Goal: Task Accomplishment & Management: Manage account settings

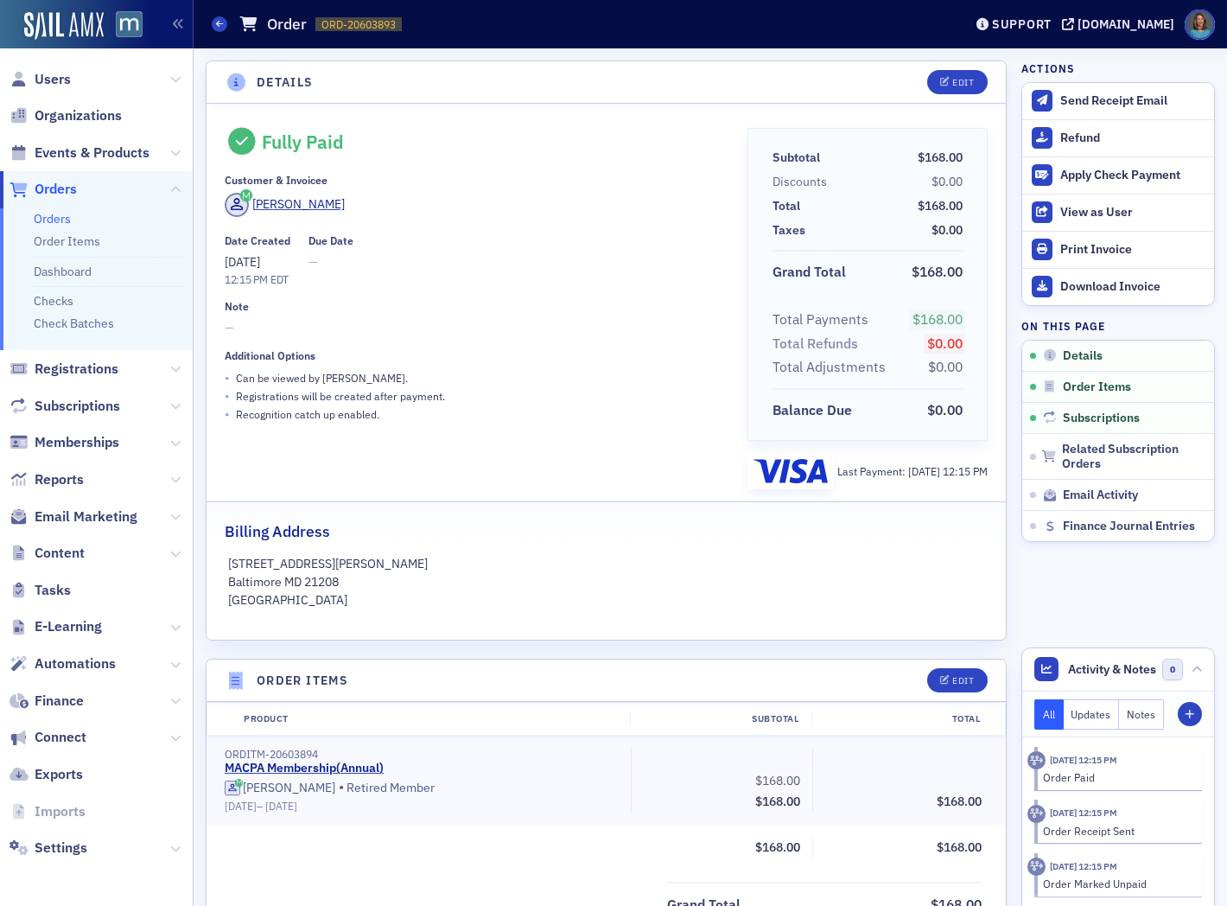
scroll to position [384, 0]
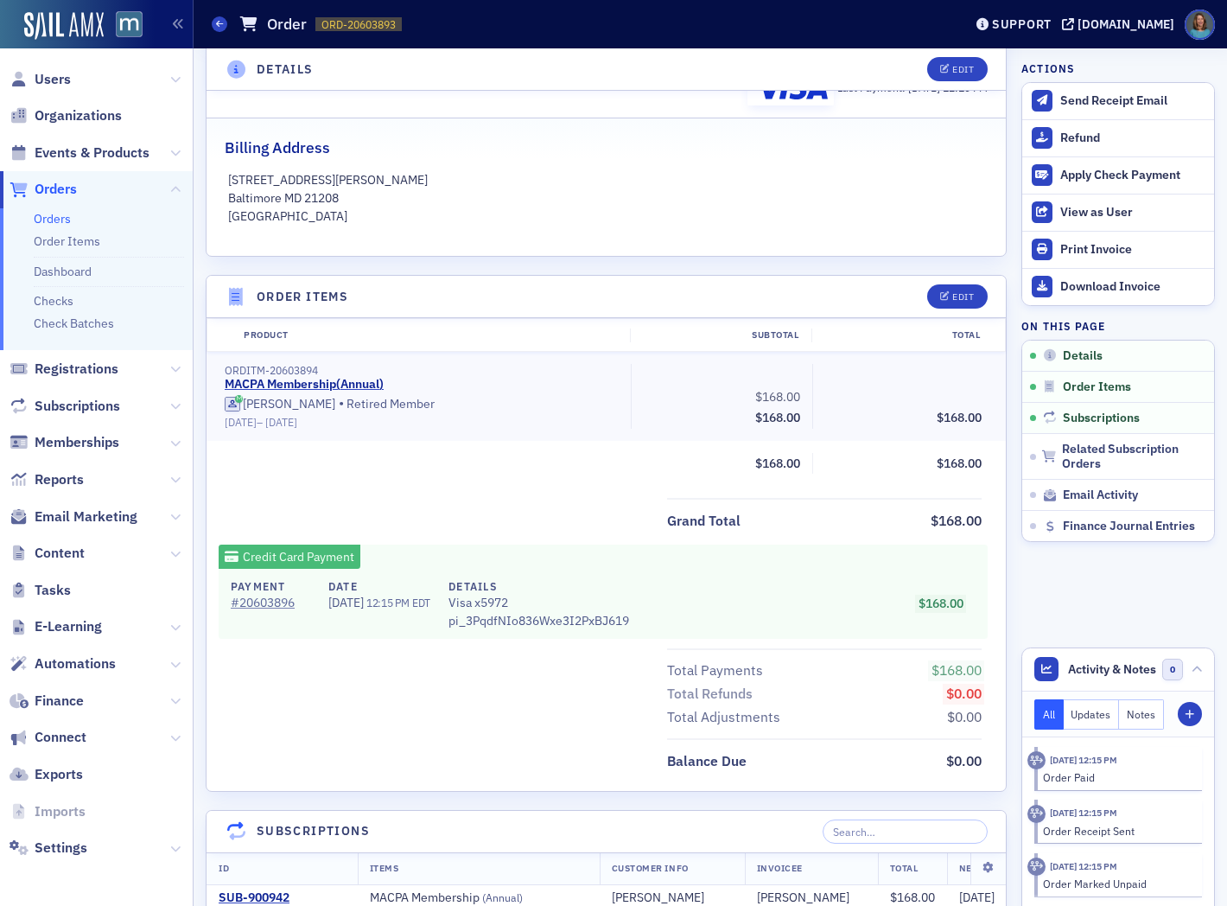
click at [55, 222] on link "Orders" at bounding box center [52, 219] width 37 height 16
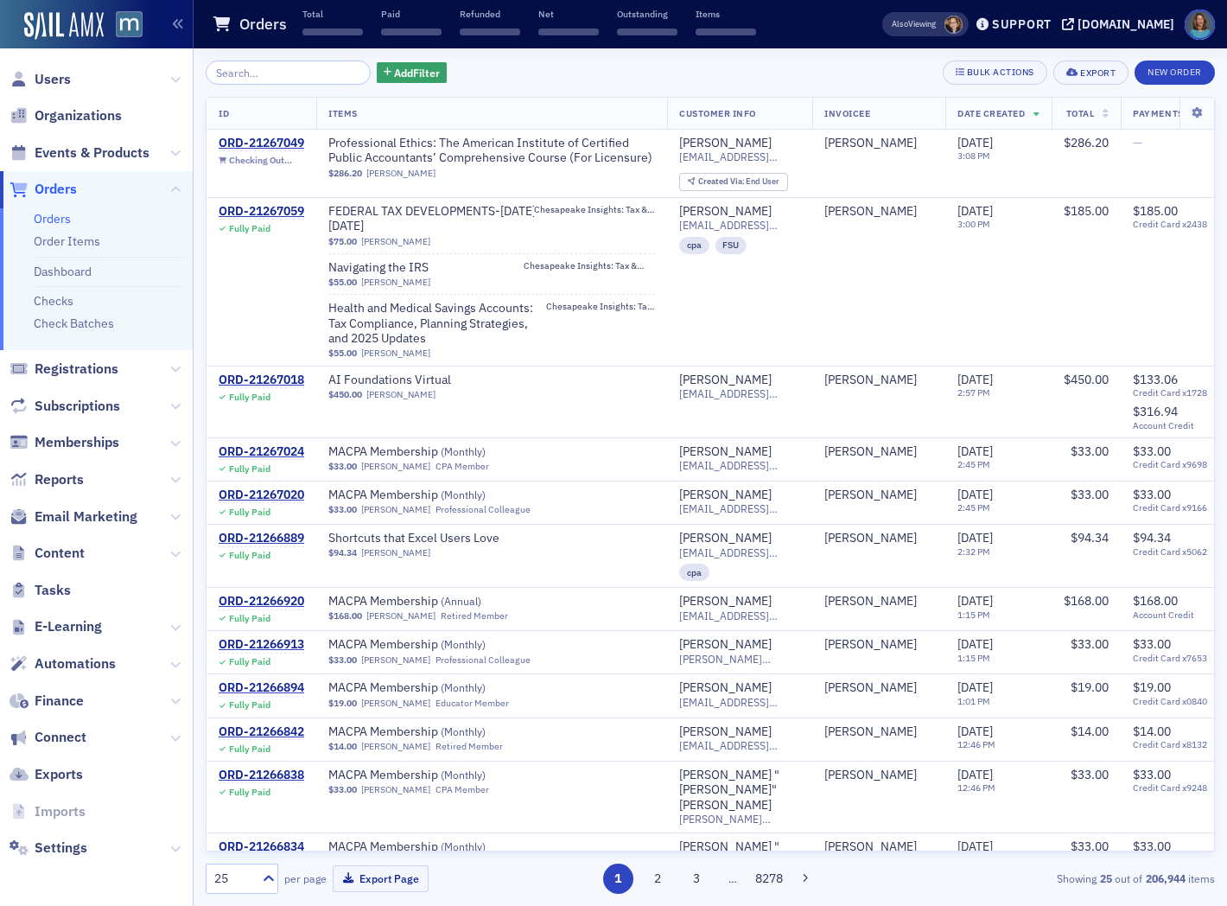
click at [249, 67] on input "search" at bounding box center [288, 72] width 165 height 24
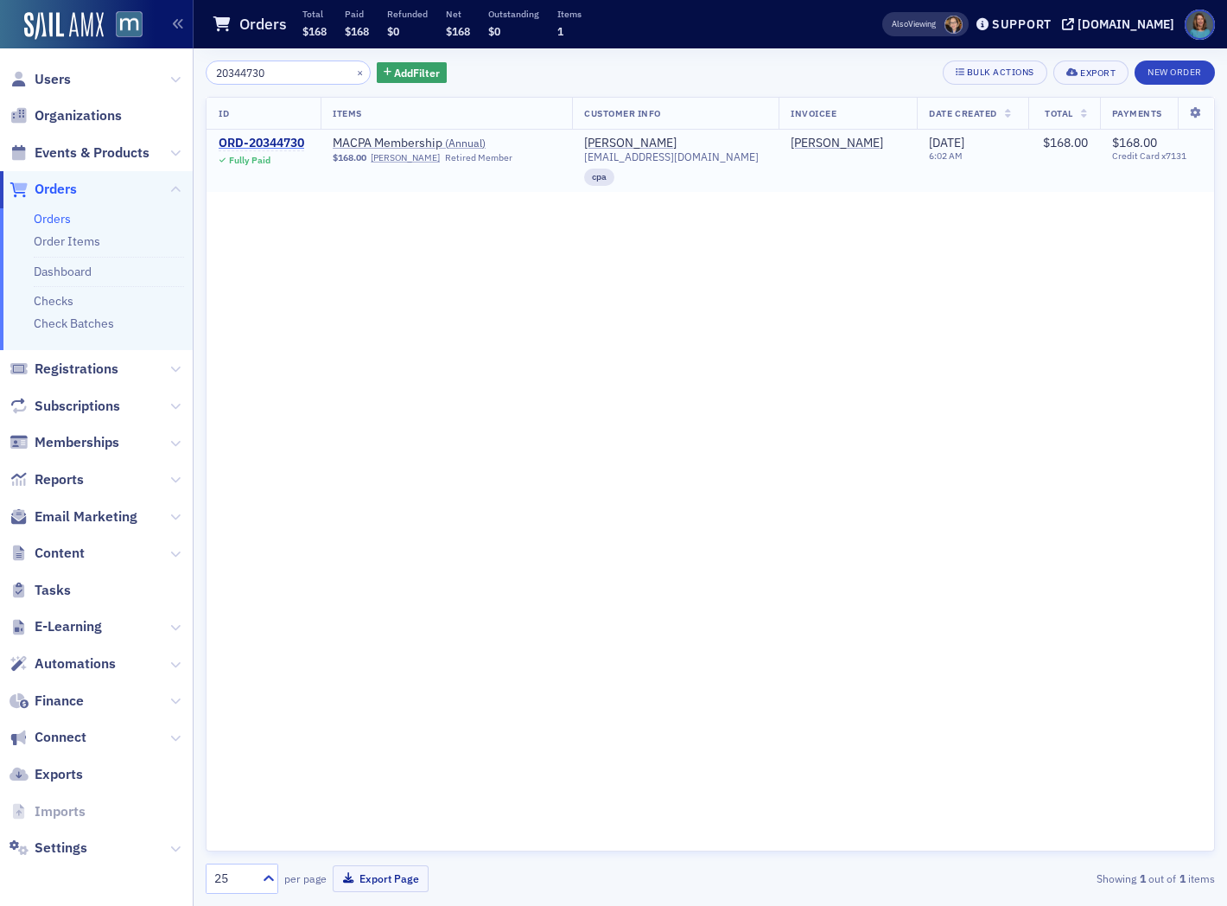
type input "20344730"
click at [240, 136] on div "ORD-20344730" at bounding box center [262, 144] width 86 height 16
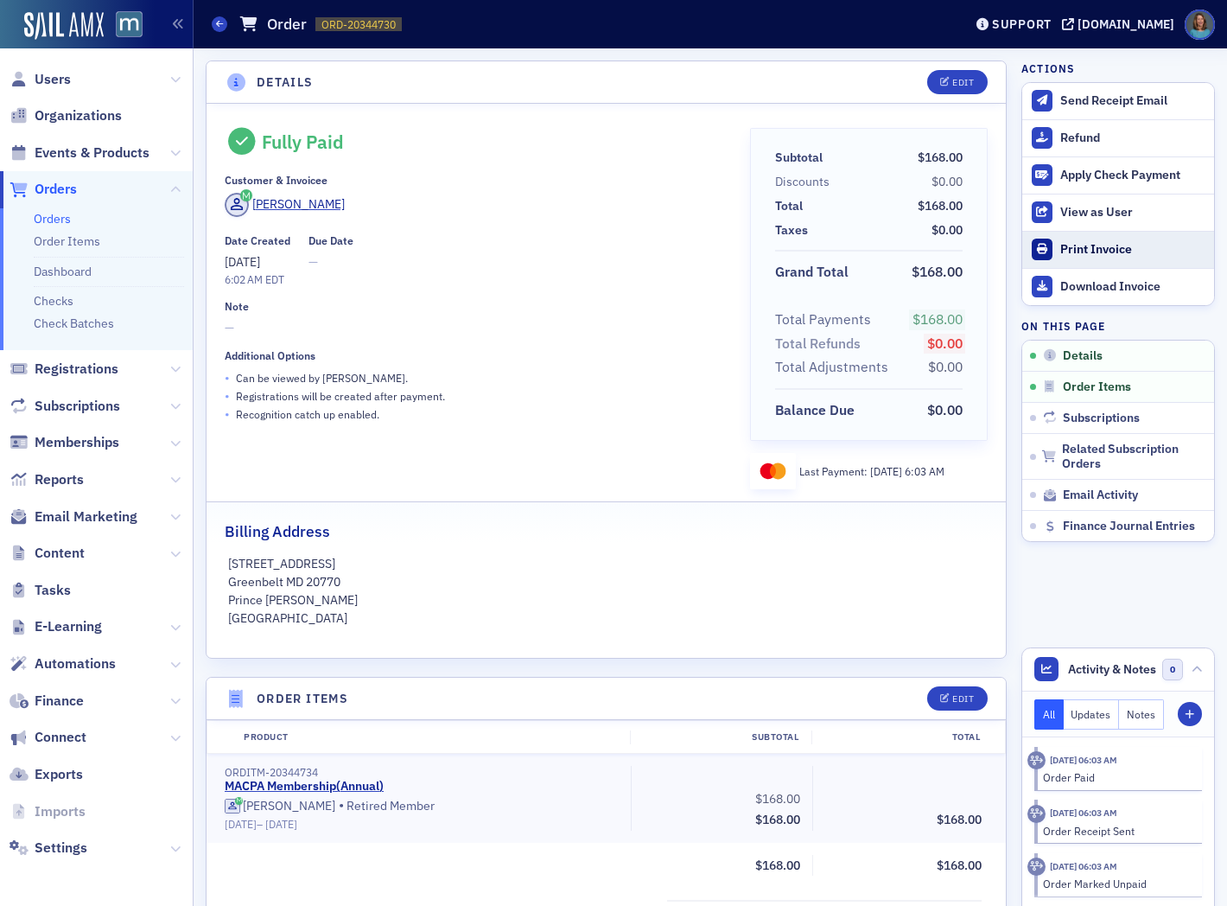
click at [1072, 246] on div "Print Invoice" at bounding box center [1132, 250] width 145 height 16
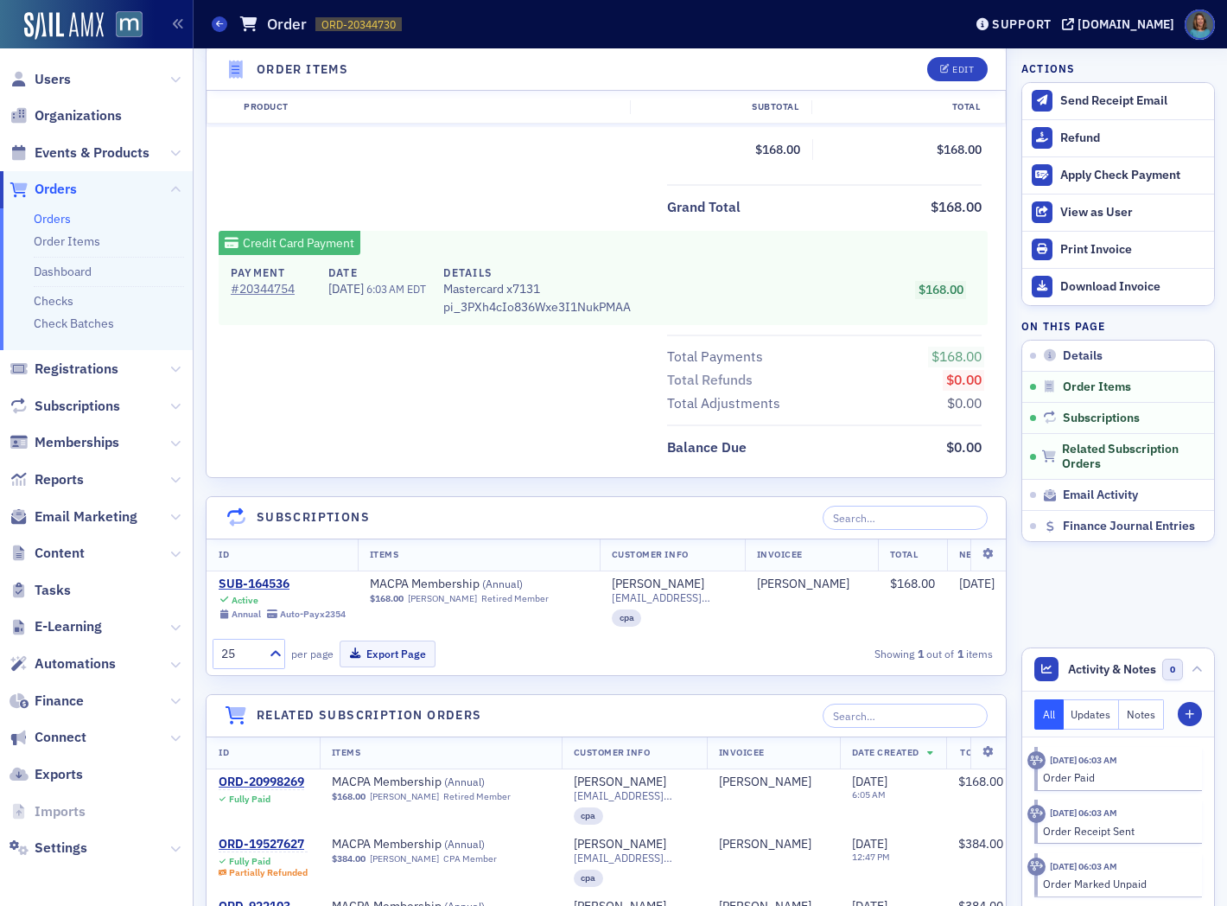
scroll to position [671, 0]
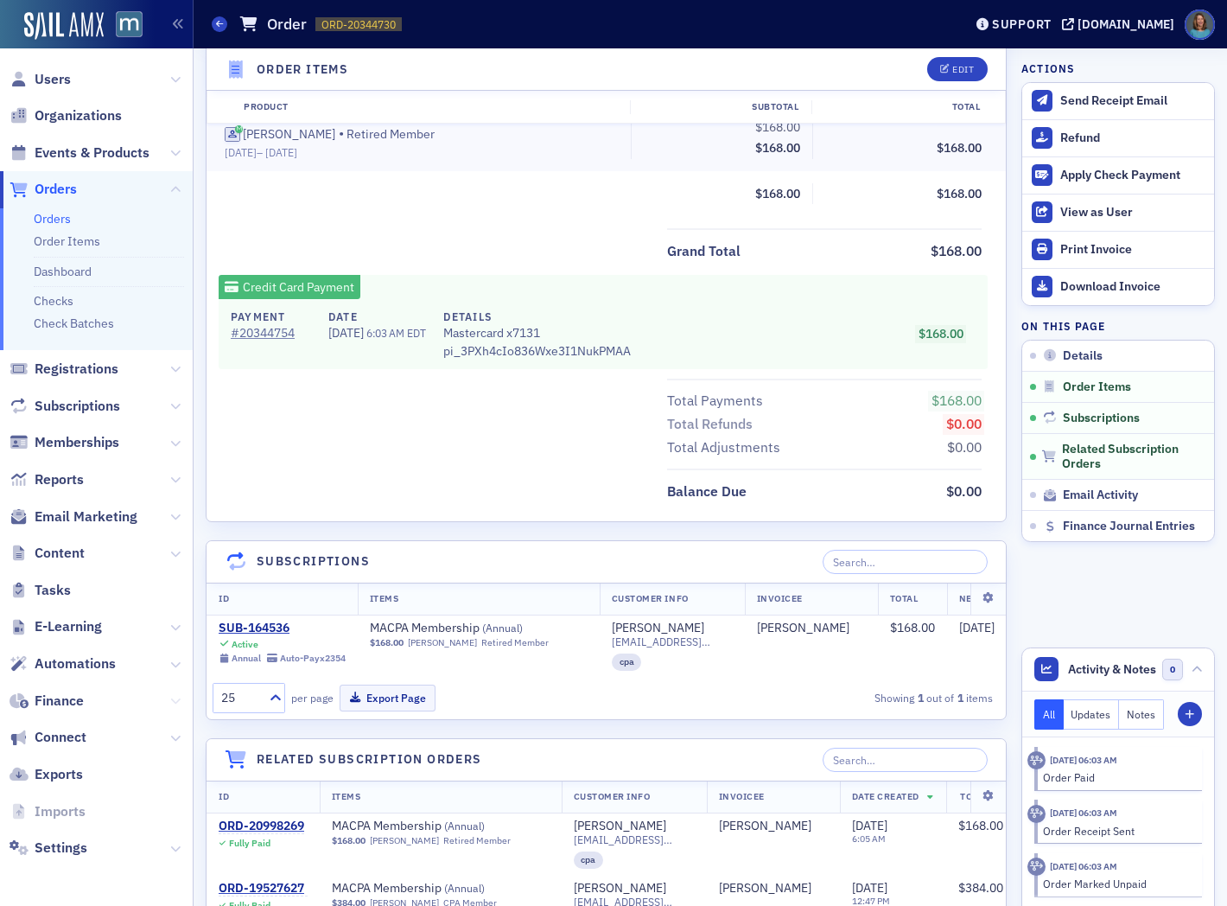
click at [173, 702] on icon at bounding box center [175, 701] width 10 height 10
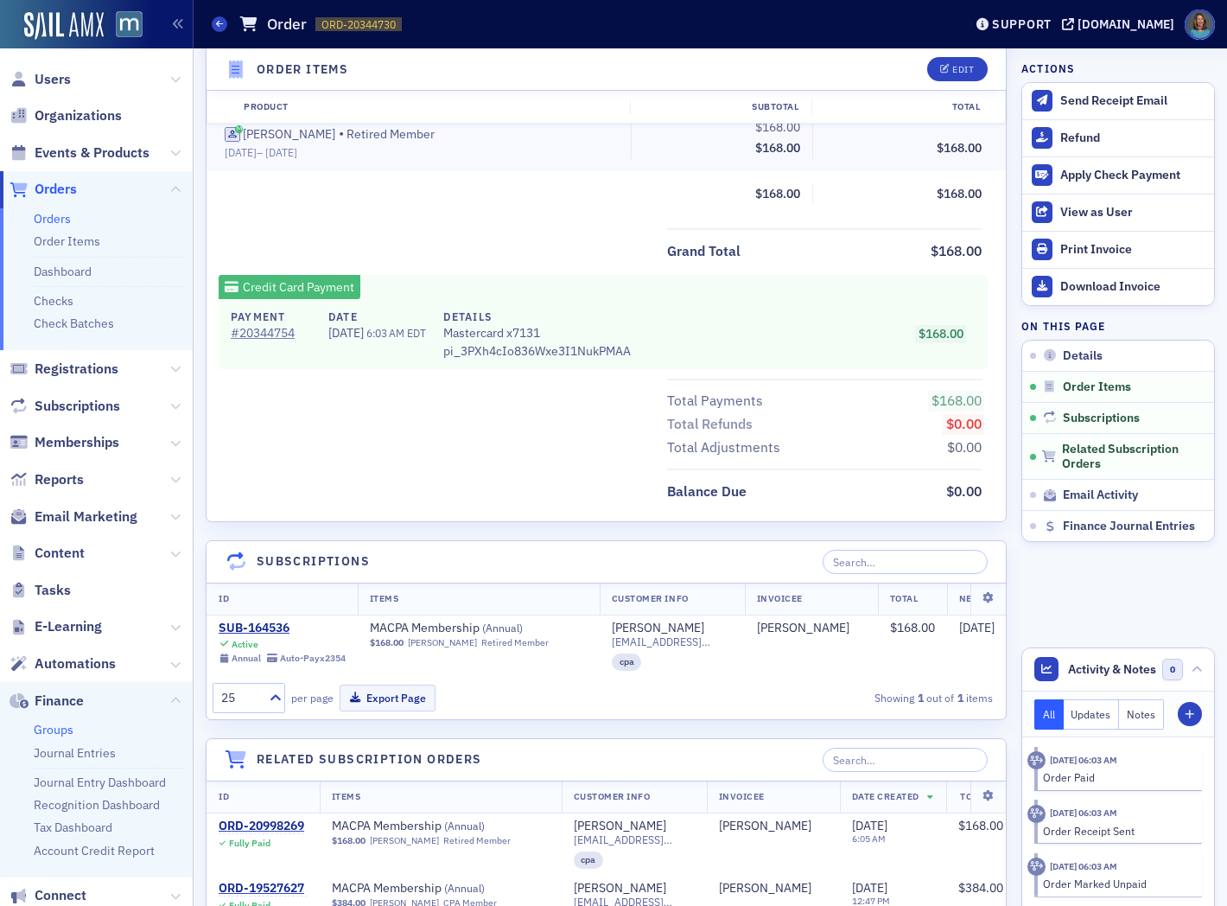
click at [59, 729] on link "Groups" at bounding box center [54, 730] width 40 height 16
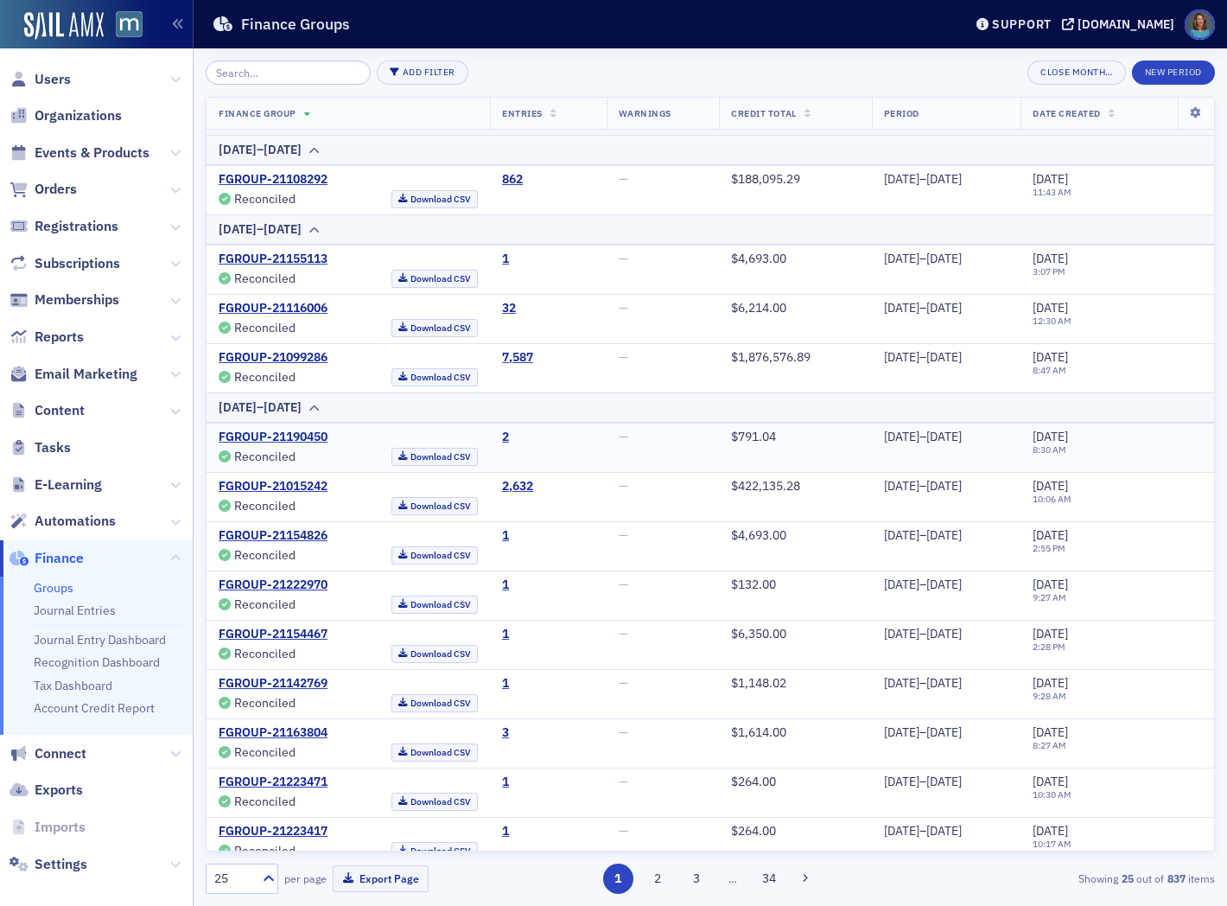
scroll to position [783, 0]
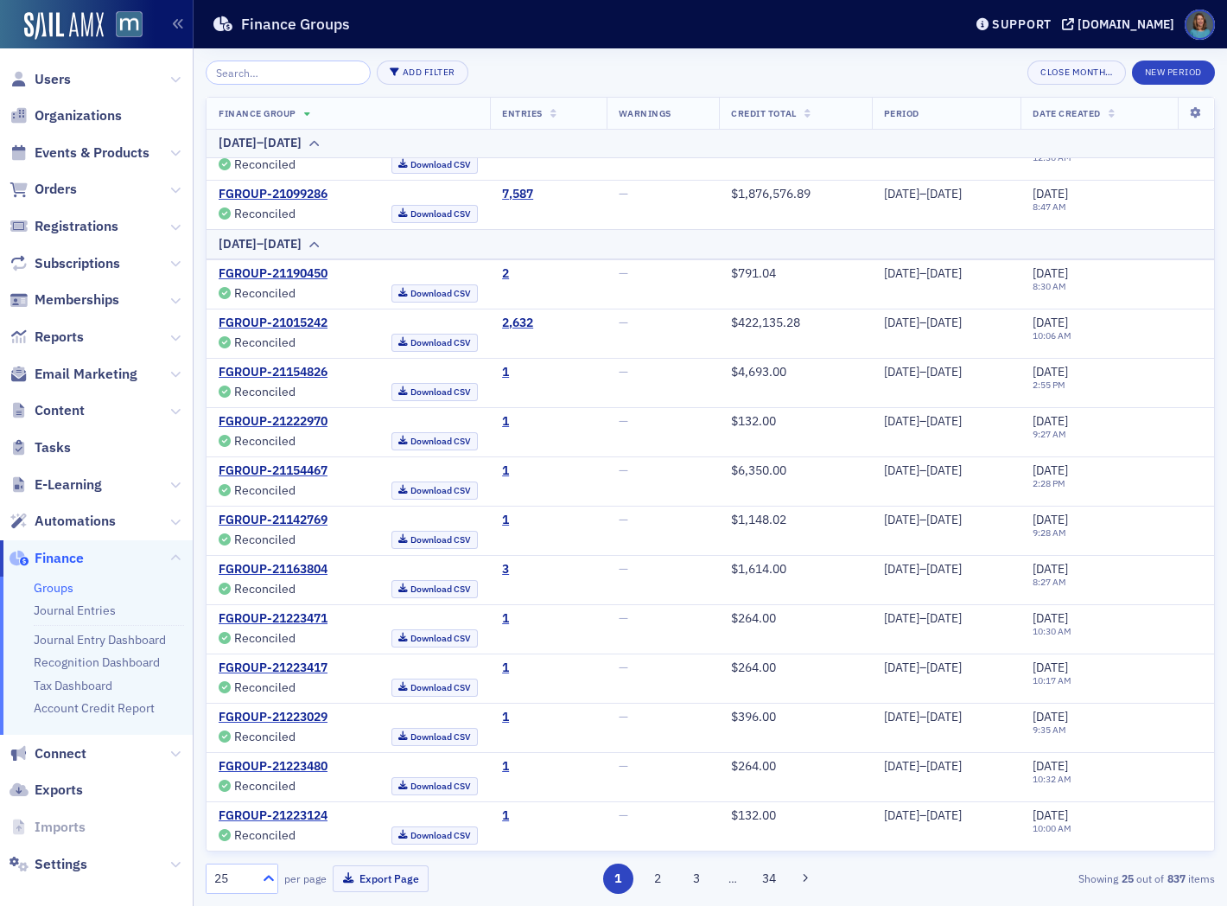
click at [257, 874] on div at bounding box center [267, 878] width 22 height 18
click at [242, 774] on div "100" at bounding box center [242, 773] width 50 height 18
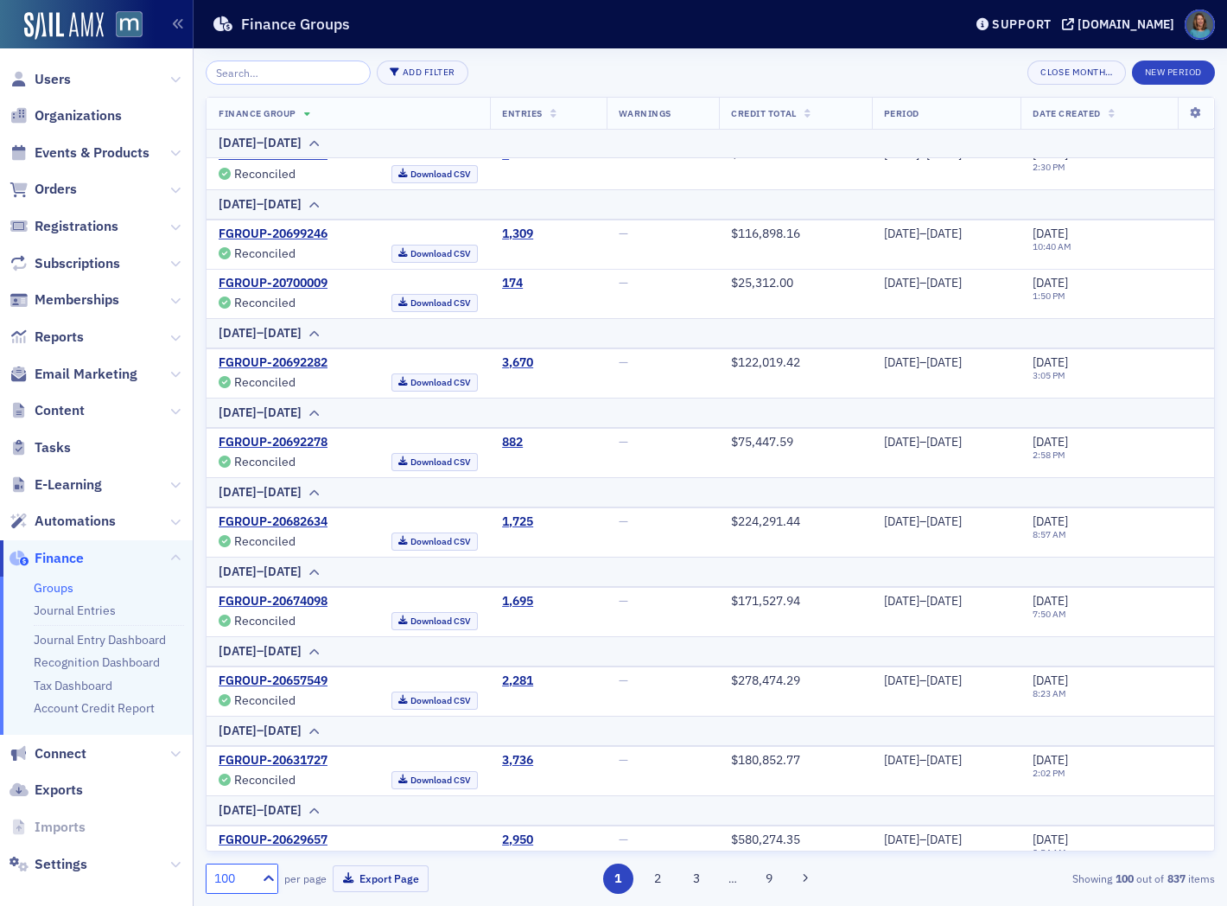
scroll to position [6174, 0]
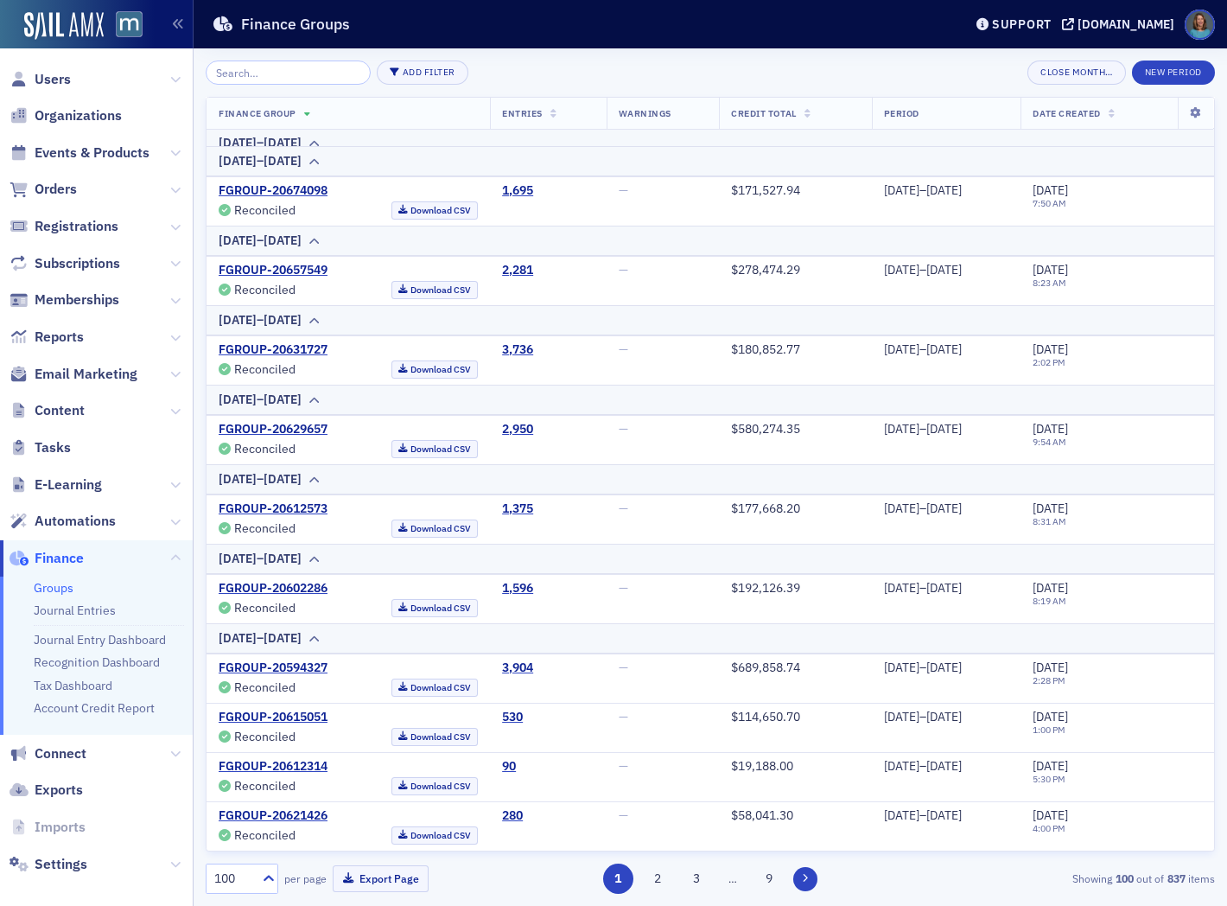
click at [813, 877] on button at bounding box center [805, 879] width 24 height 24
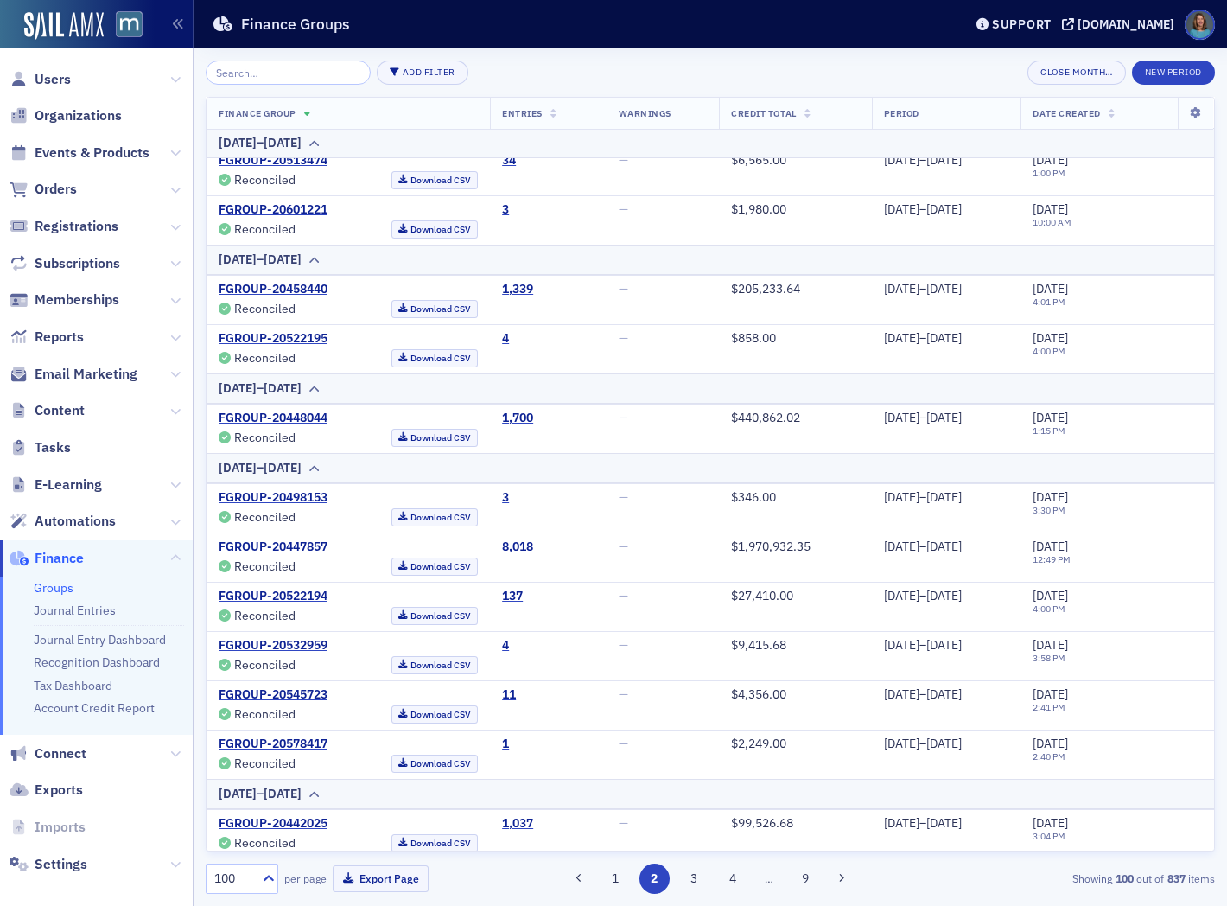
scroll to position [575, 0]
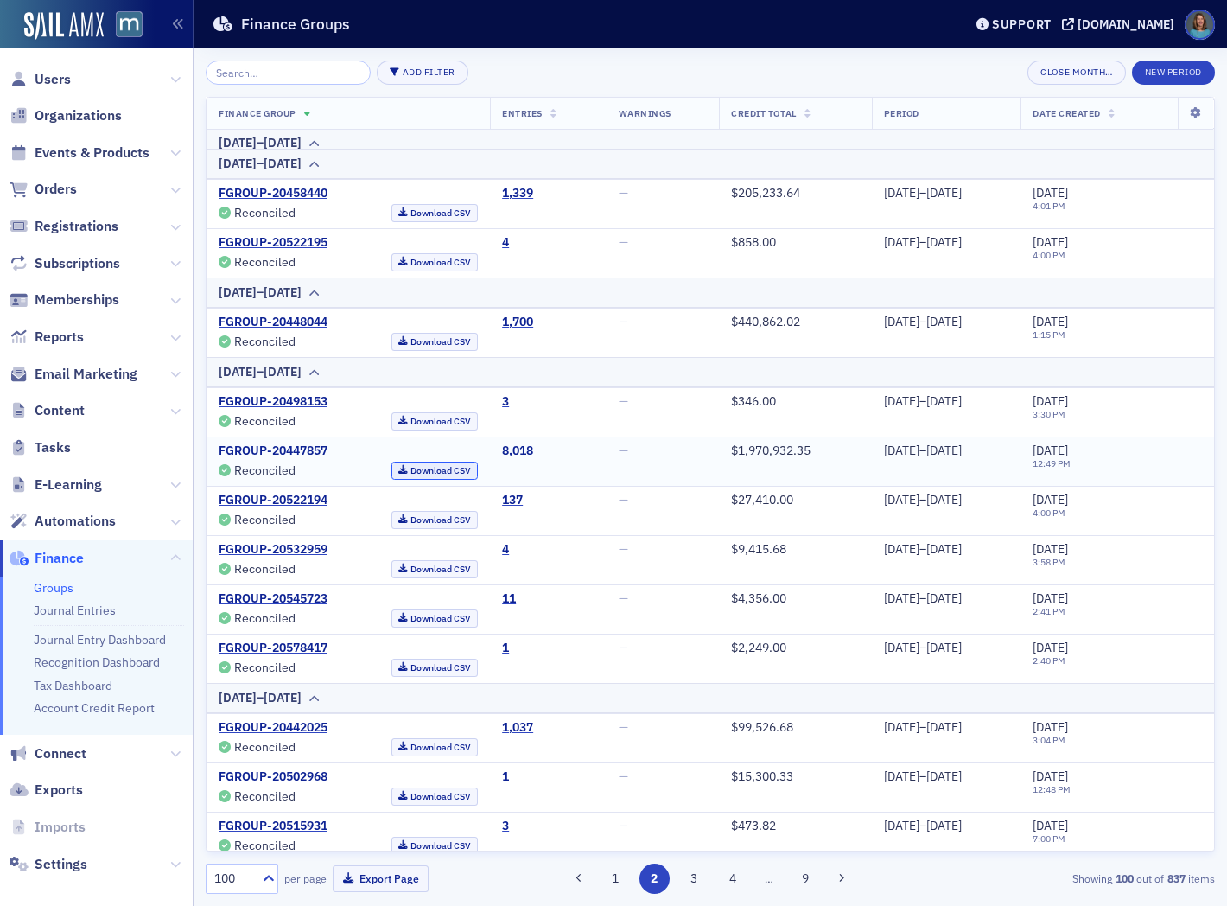
click at [416, 469] on link "Download CSV" at bounding box center [434, 470] width 87 height 18
